Goal: Task Accomplishment & Management: Manage account settings

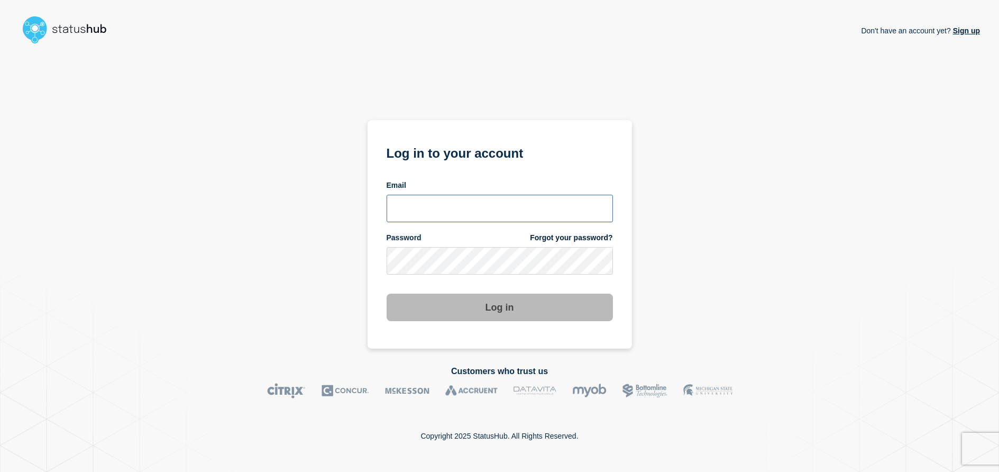
click at [435, 210] on input "email input" at bounding box center [500, 209] width 226 height 28
type input "[EMAIL_ADDRESS][DOMAIN_NAME]"
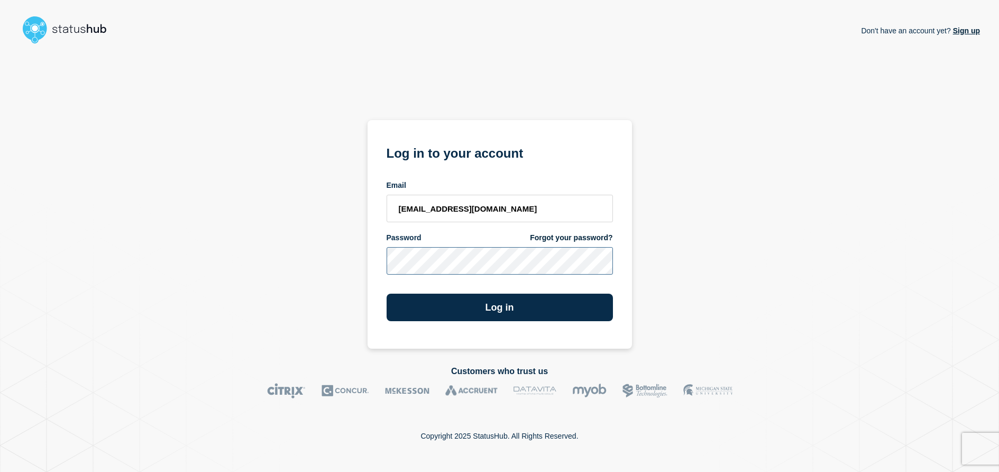
click at [387, 294] on button "Log in" at bounding box center [500, 308] width 226 height 28
